Goal: Information Seeking & Learning: Learn about a topic

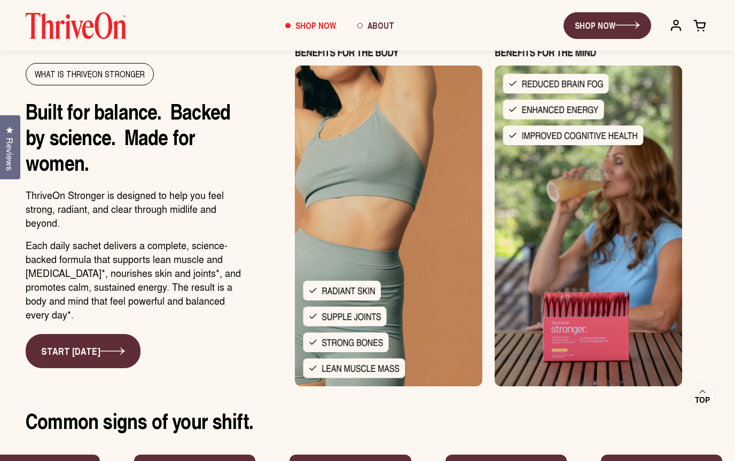
scroll to position [960, 0]
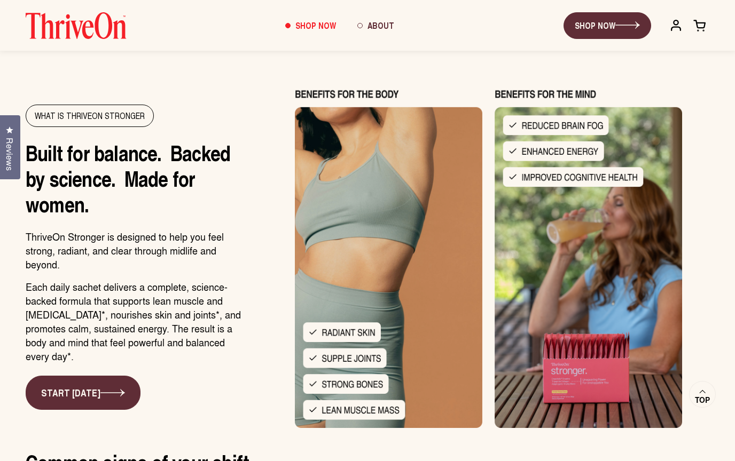
click at [277, 309] on img at bounding box center [489, 258] width 442 height 342
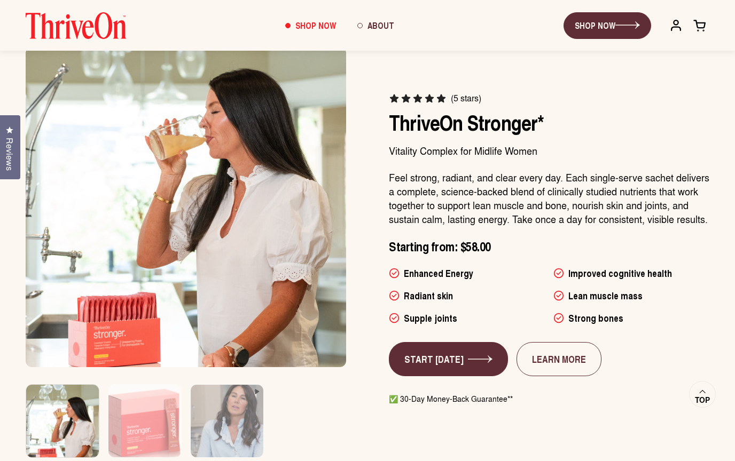
scroll to position [0, 0]
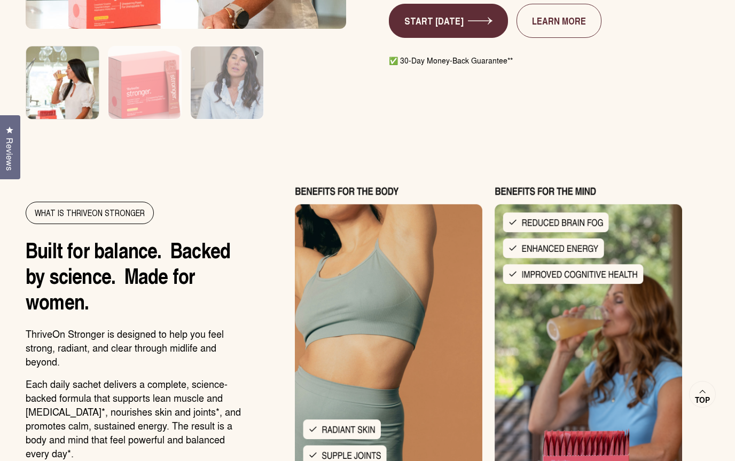
scroll to position [966, 0]
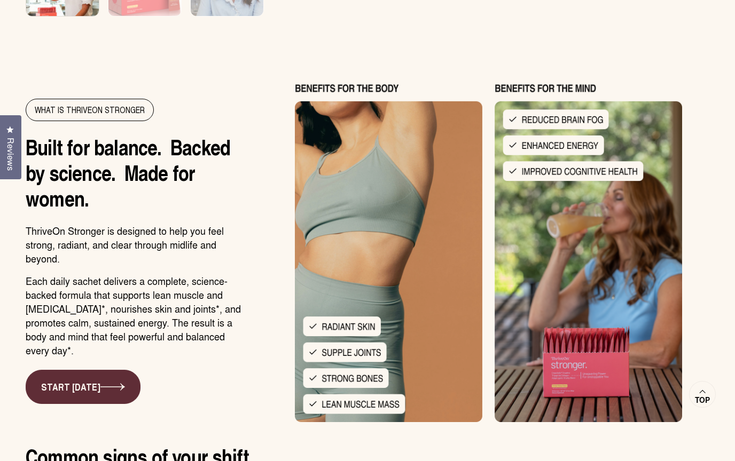
click at [9, 171] on span "Reviews" at bounding box center [11, 154] width 14 height 33
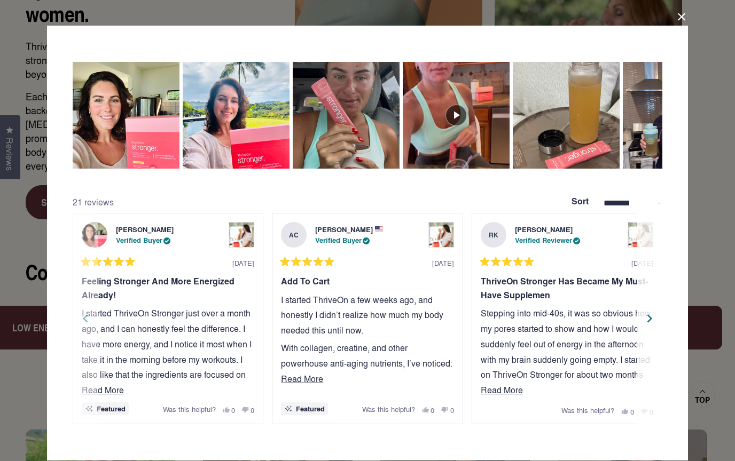
scroll to position [1128, 0]
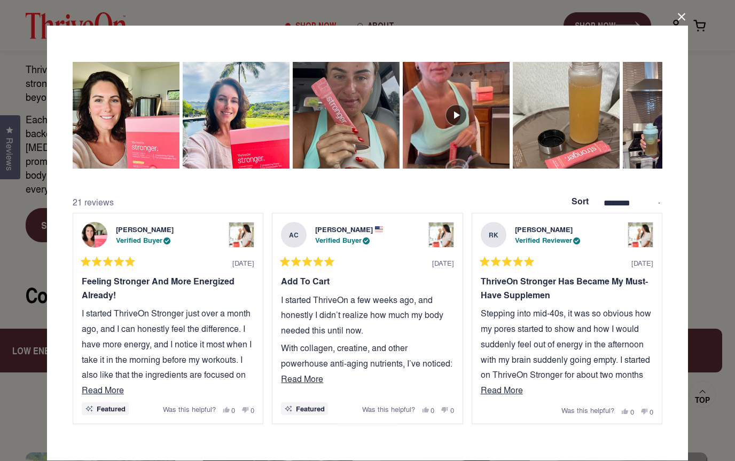
click at [680, 26] on button "Close Dialog" at bounding box center [681, 17] width 17 height 17
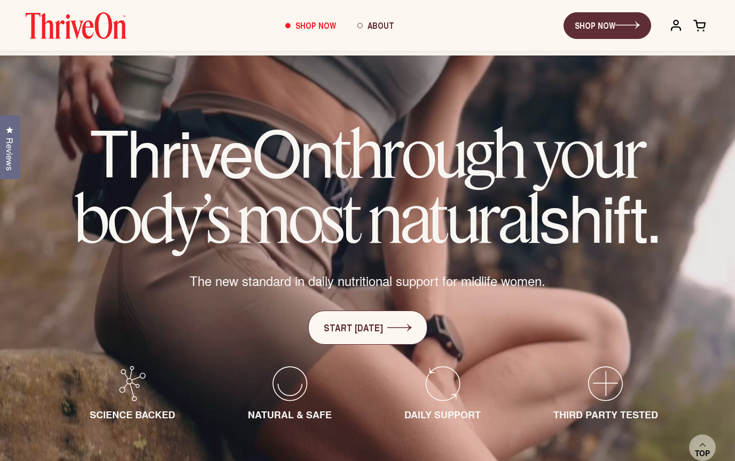
scroll to position [0, 0]
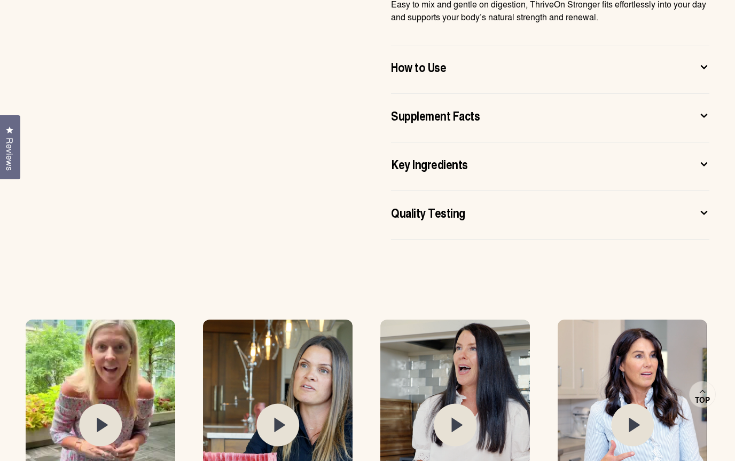
scroll to position [890, 0]
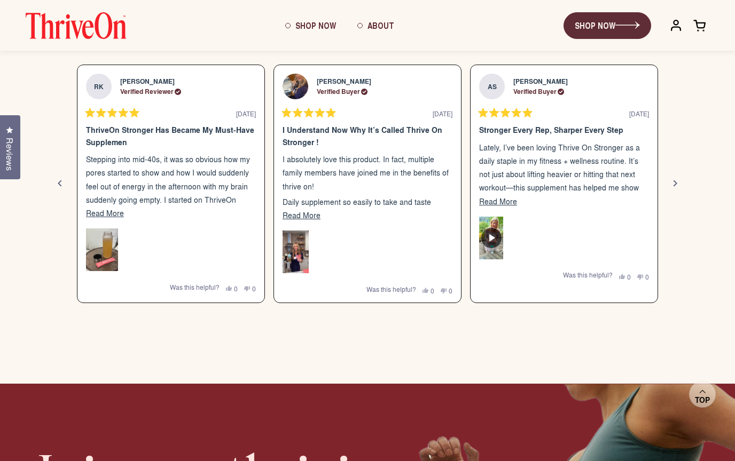
scroll to position [1470, 0]
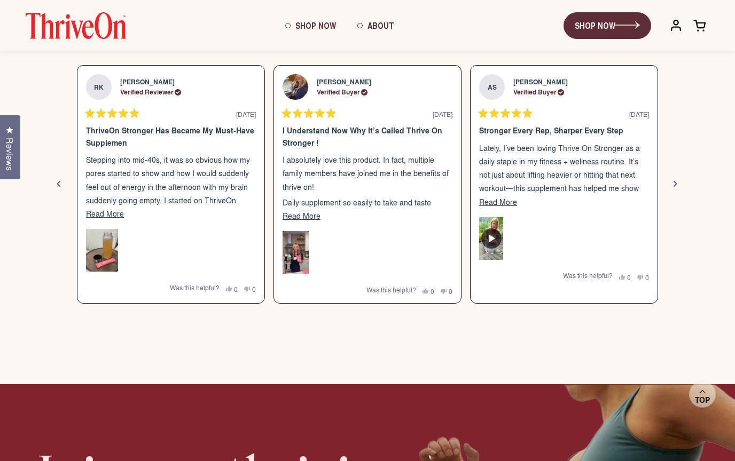
click at [58, 186] on div "Previous" at bounding box center [58, 184] width 13 height 13
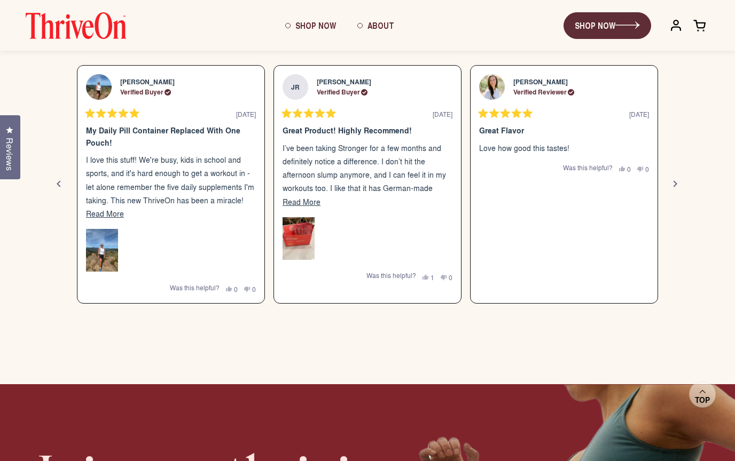
click at [60, 185] on div "Previous" at bounding box center [58, 184] width 13 height 13
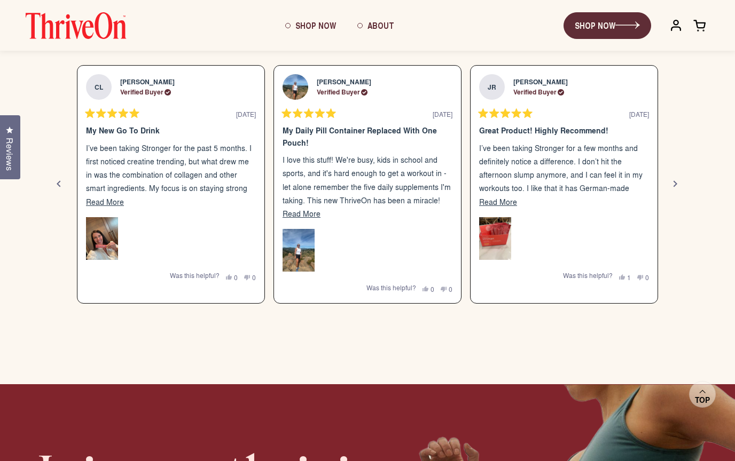
click at [60, 185] on div "Previous" at bounding box center [58, 184] width 13 height 13
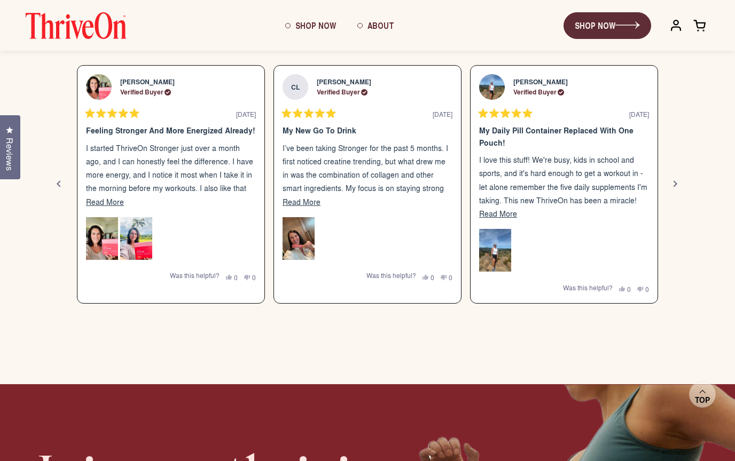
click at [59, 185] on div "Previous" at bounding box center [58, 184] width 13 height 13
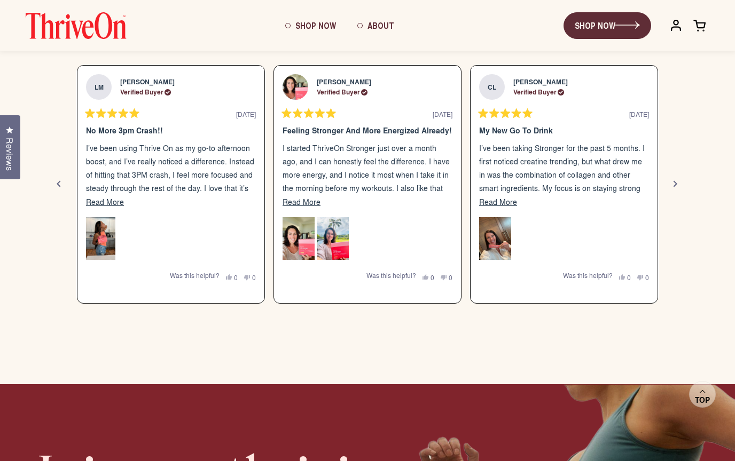
click at [59, 185] on div "Previous" at bounding box center [58, 184] width 13 height 13
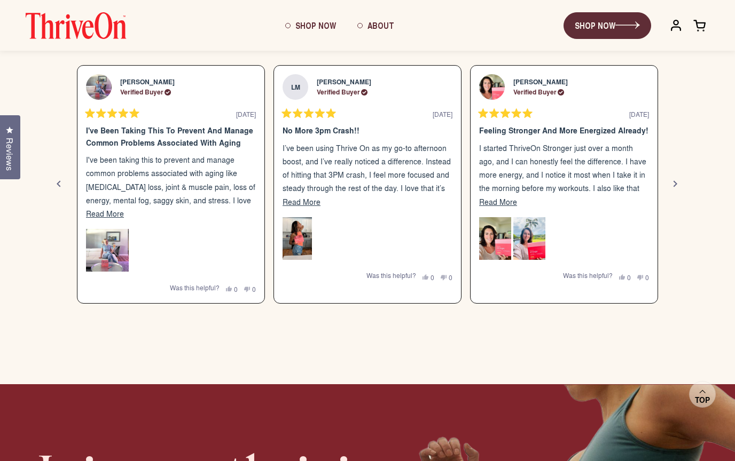
click at [56, 186] on div "Previous" at bounding box center [58, 184] width 13 height 13
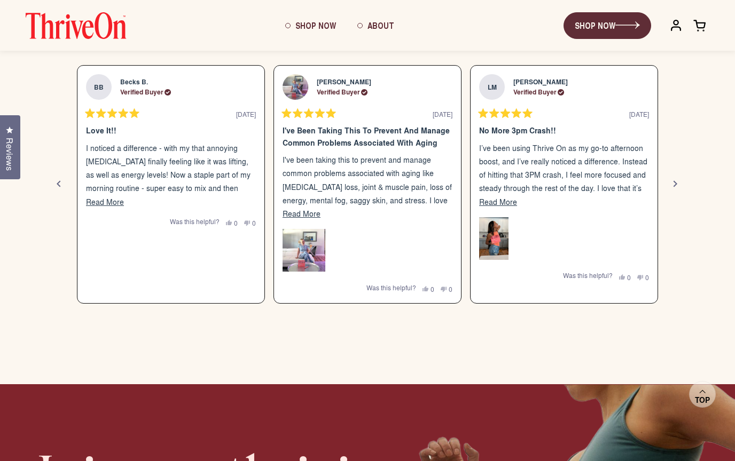
click at [56, 186] on div "Previous" at bounding box center [58, 184] width 13 height 13
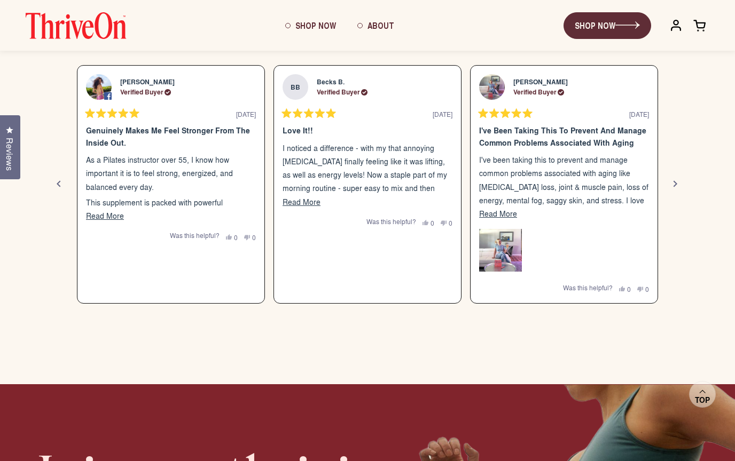
click at [56, 185] on div "Previous" at bounding box center [58, 184] width 13 height 13
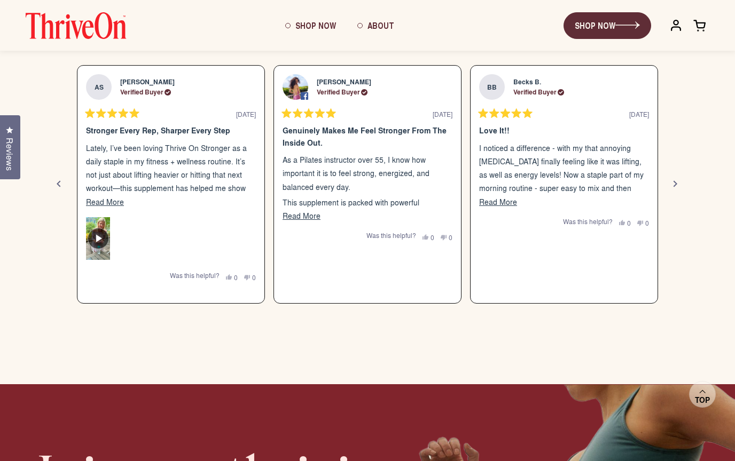
click at [56, 185] on div "Previous" at bounding box center [58, 184] width 13 height 13
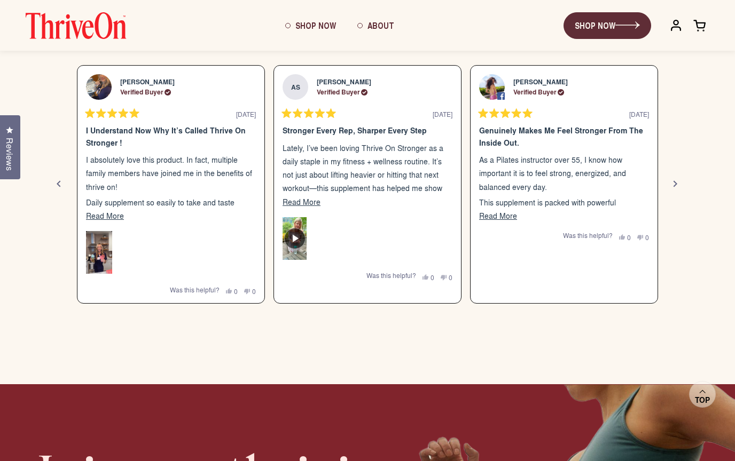
click at [55, 185] on div "Previous" at bounding box center [58, 184] width 13 height 13
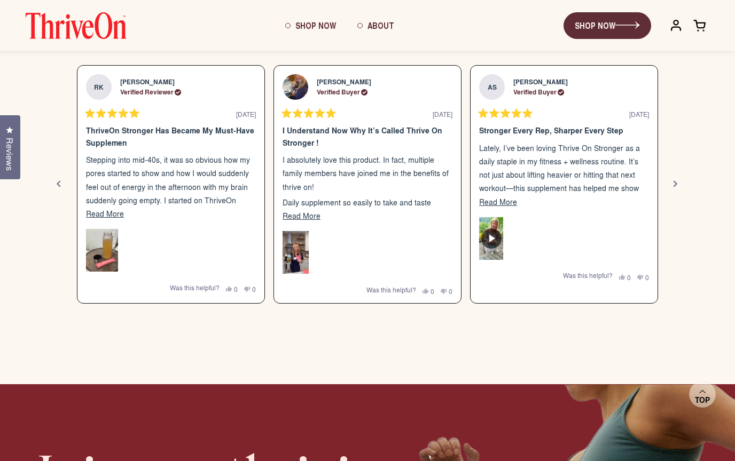
click at [54, 185] on div "Previous" at bounding box center [58, 184] width 13 height 13
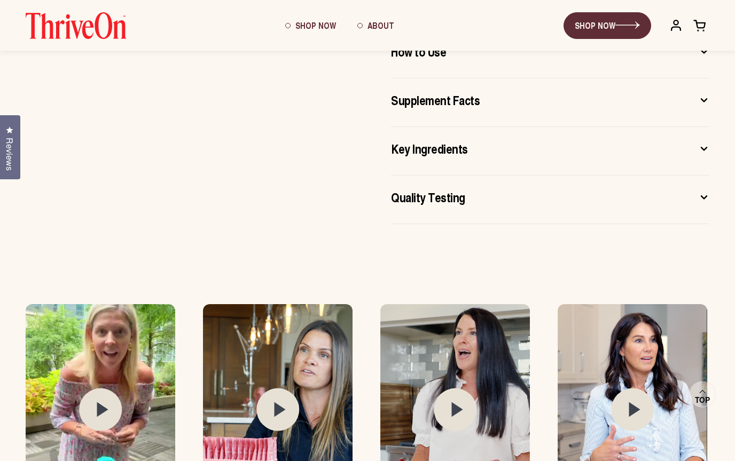
scroll to position [900, 0]
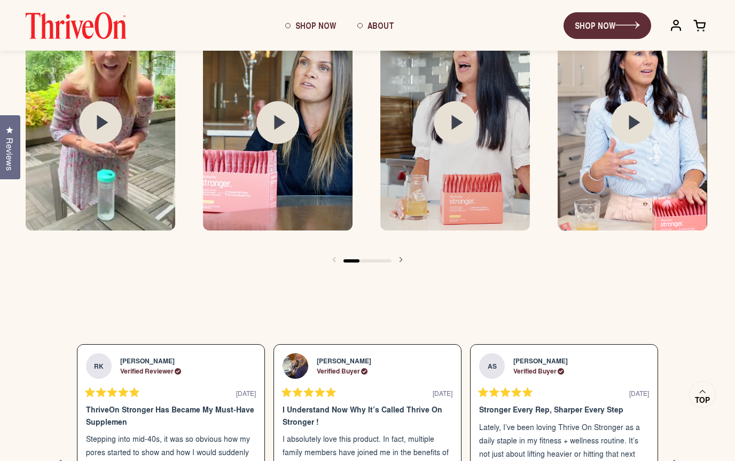
scroll to position [1187, 0]
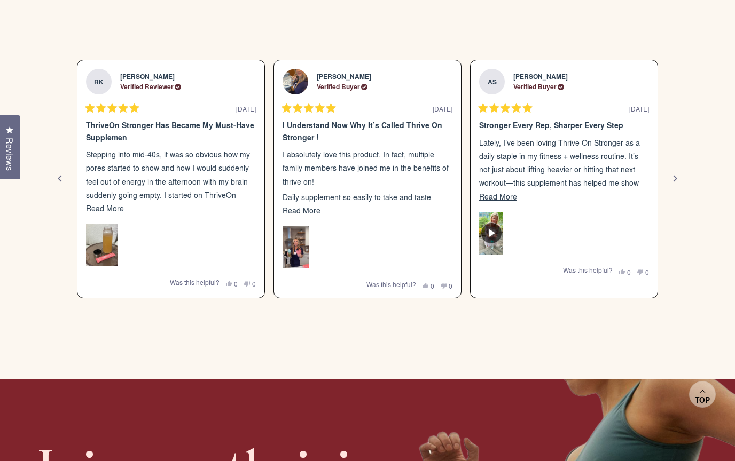
scroll to position [1483, 0]
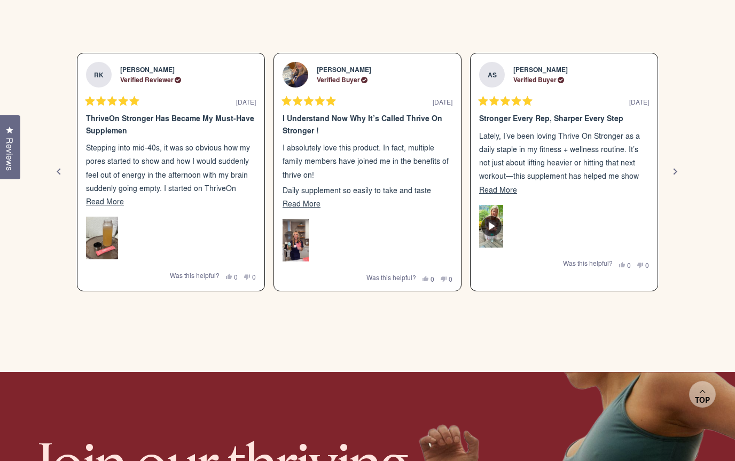
click at [63, 173] on div "Previous" at bounding box center [58, 172] width 13 height 13
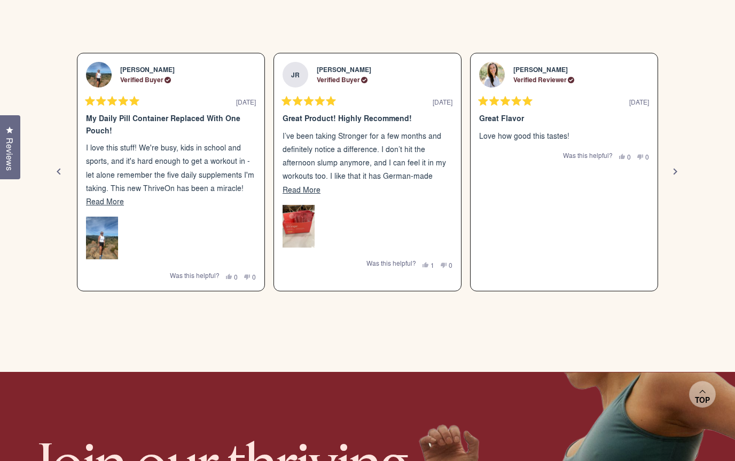
click at [63, 173] on div "Previous" at bounding box center [58, 172] width 13 height 13
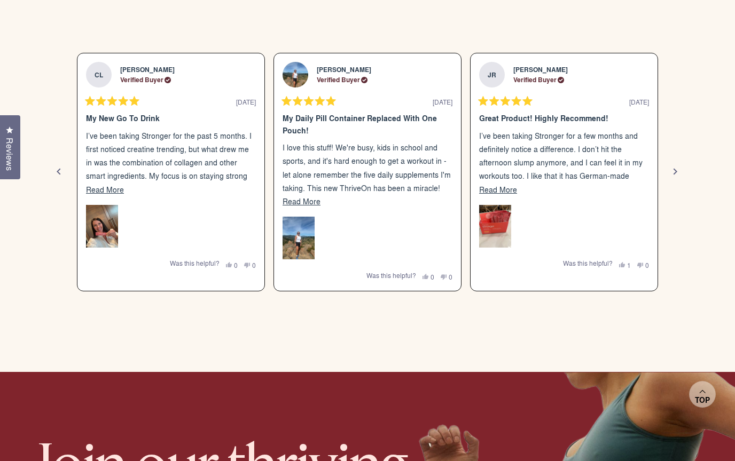
click at [63, 173] on div "Previous" at bounding box center [58, 172] width 13 height 13
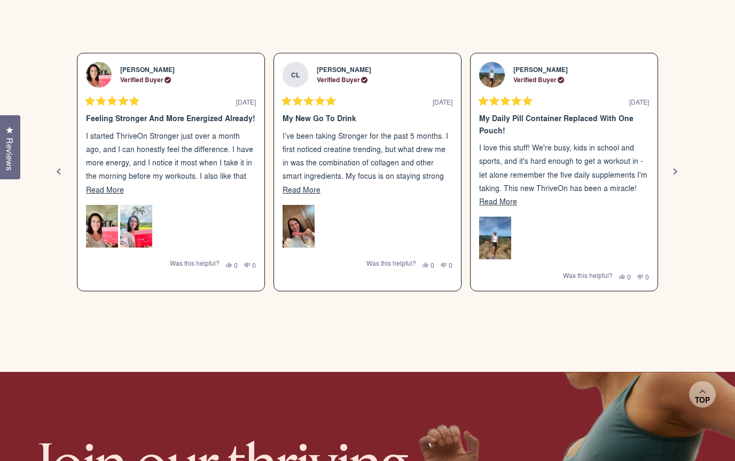
click at [63, 173] on div "Previous" at bounding box center [58, 172] width 13 height 13
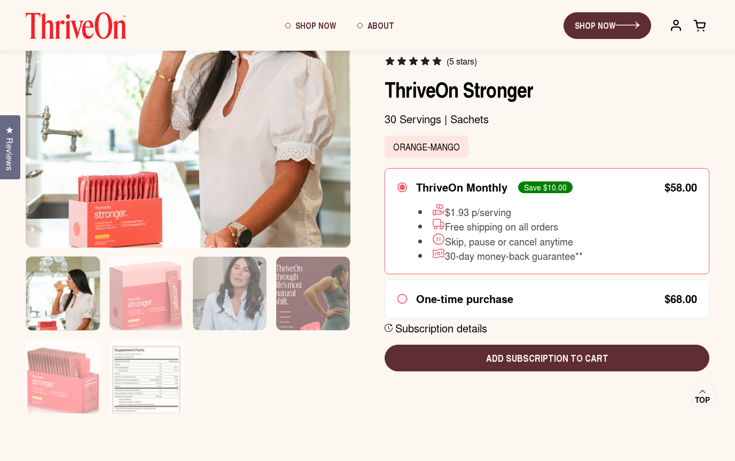
scroll to position [0, 0]
